Goal: Transaction & Acquisition: Purchase product/service

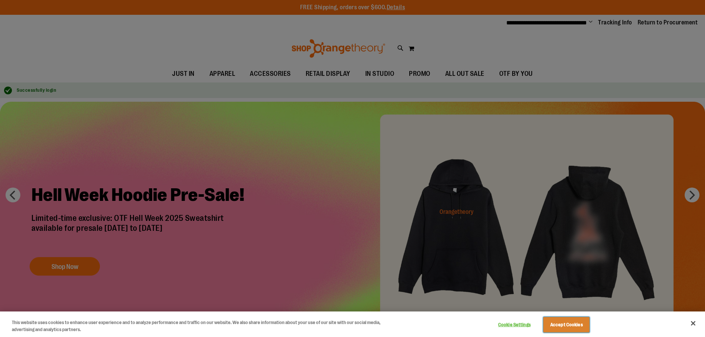
click at [567, 319] on button "Accept Cookies" at bounding box center [566, 325] width 46 height 16
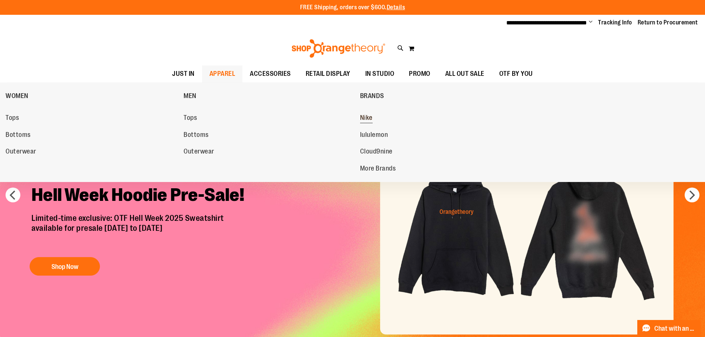
click at [365, 115] on span "Nike" at bounding box center [366, 118] width 13 height 9
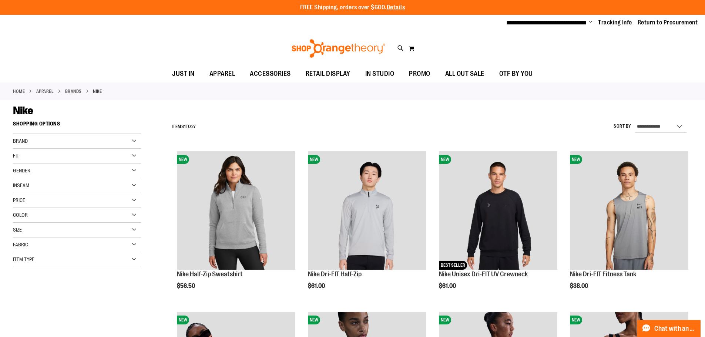
click at [30, 168] on div "Gender" at bounding box center [77, 171] width 128 height 15
click at [17, 188] on link "Men 4 items" at bounding box center [72, 186] width 123 height 8
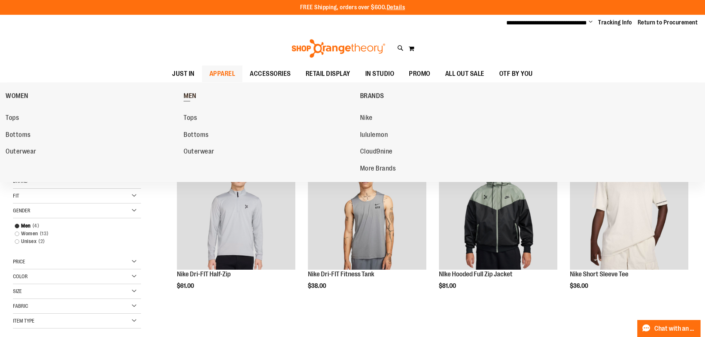
click at [191, 94] on span "MEN" at bounding box center [190, 96] width 13 height 9
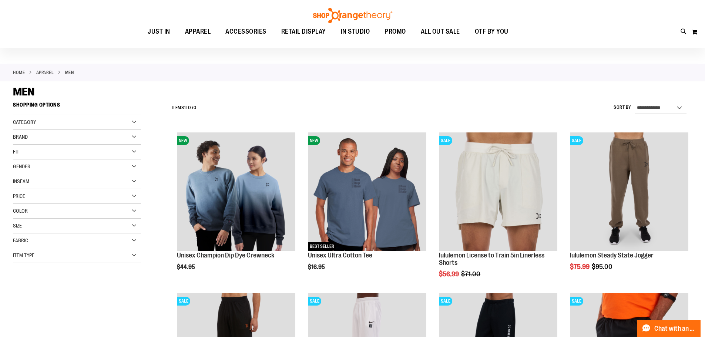
scroll to position [37, 0]
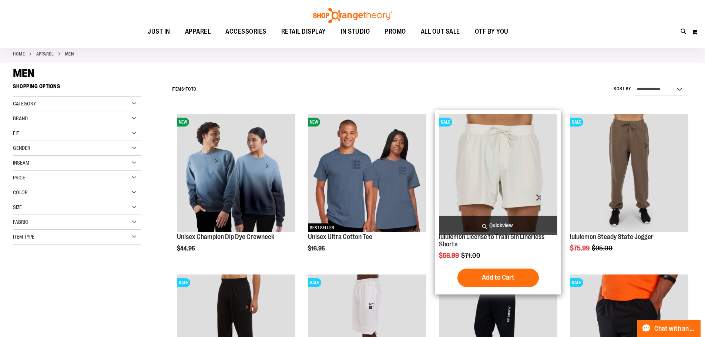
click at [522, 156] on img "product" at bounding box center [498, 173] width 118 height 118
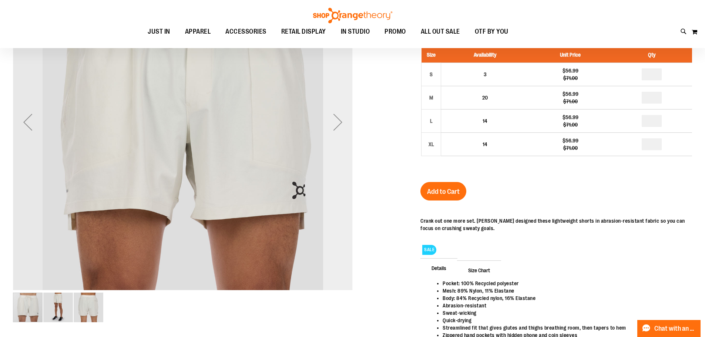
click at [337, 125] on div "Next" at bounding box center [338, 122] width 30 height 30
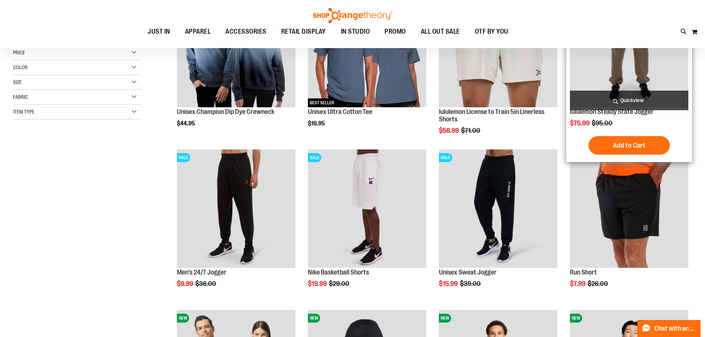
scroll to position [111, 0]
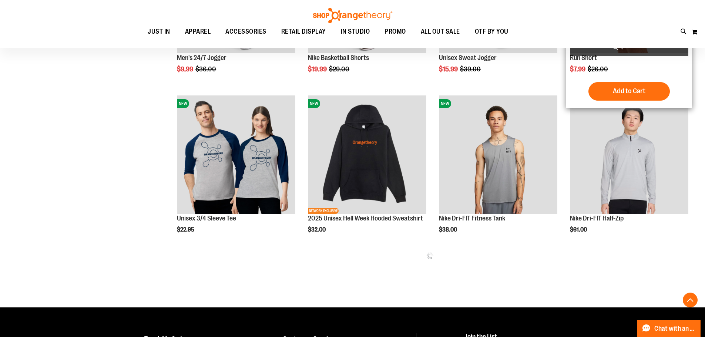
scroll to position [296, 0]
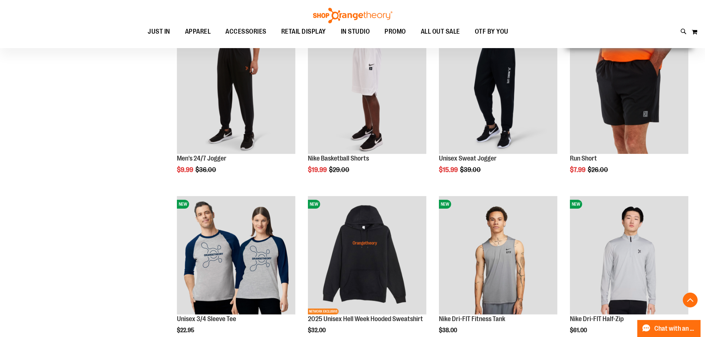
scroll to position [111, 0]
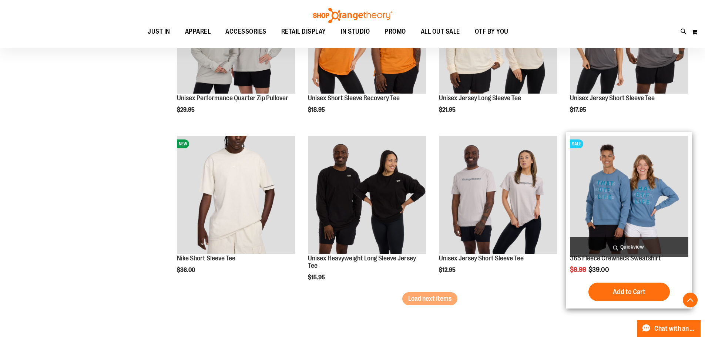
scroll to position [1221, 0]
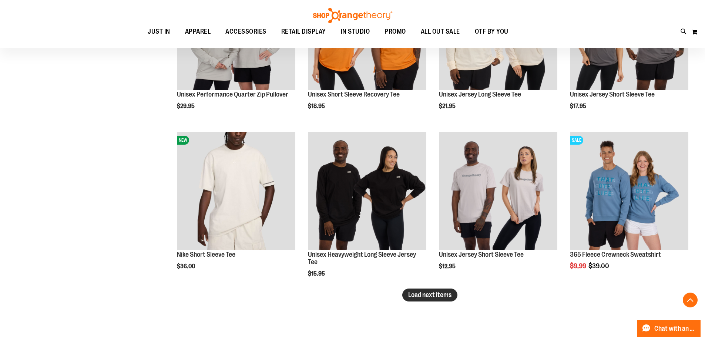
click at [449, 296] on span "Load next items" at bounding box center [429, 294] width 43 height 7
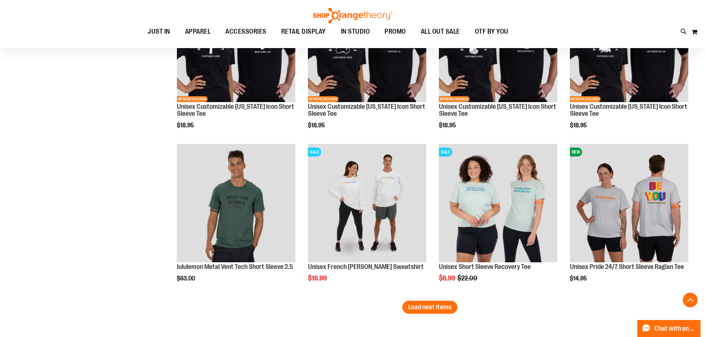
scroll to position [1702, 0]
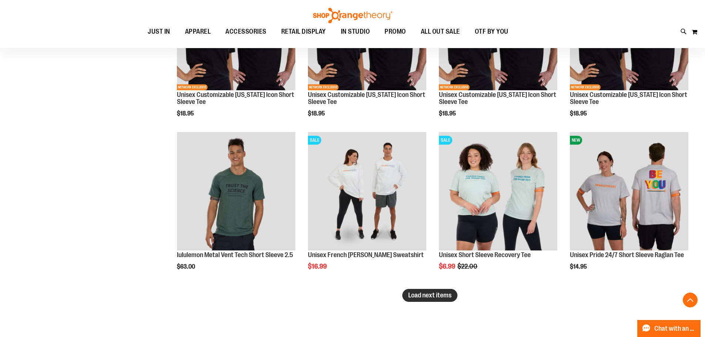
click at [415, 292] on span "Load next items" at bounding box center [429, 295] width 43 height 7
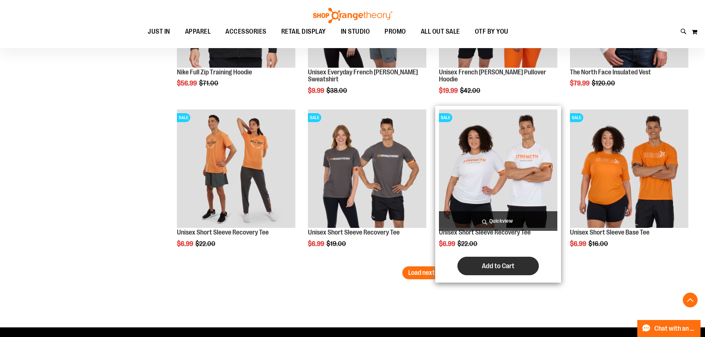
scroll to position [2220, 0]
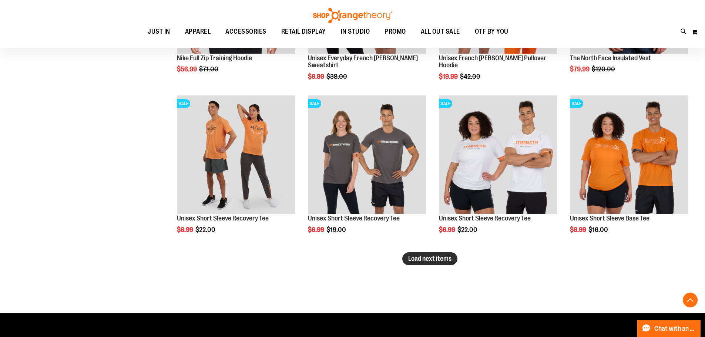
click at [432, 255] on span "Load next items" at bounding box center [429, 258] width 43 height 7
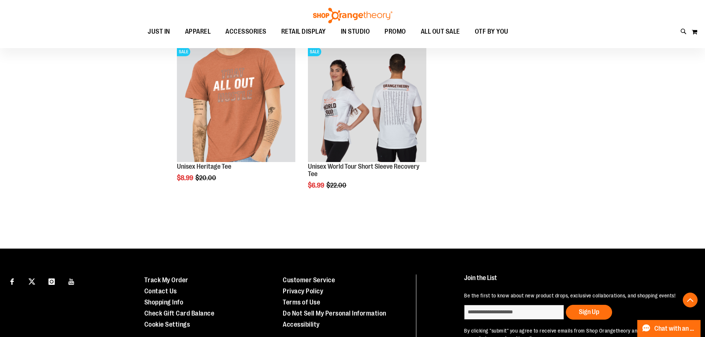
scroll to position [2775, 0]
